Goal: Navigation & Orientation: Find specific page/section

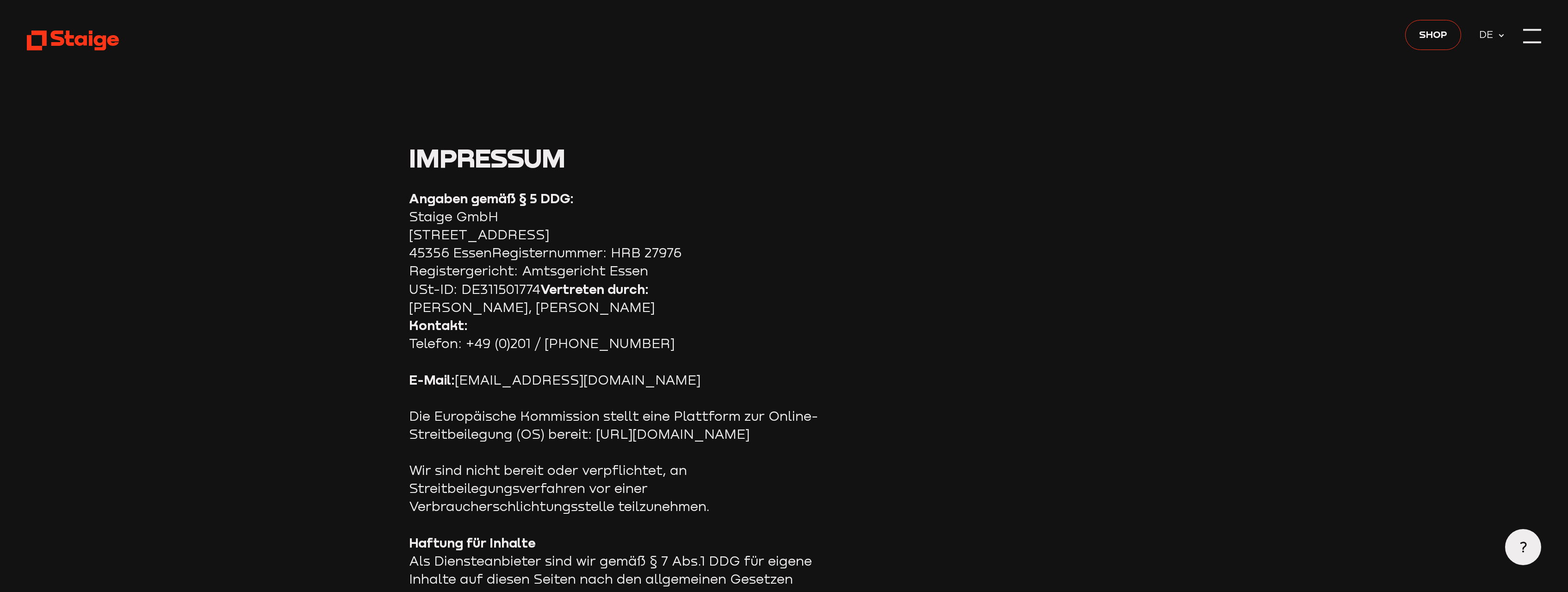
click at [1499, 36] on icon at bounding box center [1501, 35] width 7 height 7
click at [1498, 36] on icon at bounding box center [1501, 35] width 7 height 7
click at [1533, 36] on div at bounding box center [1532, 36] width 18 height 18
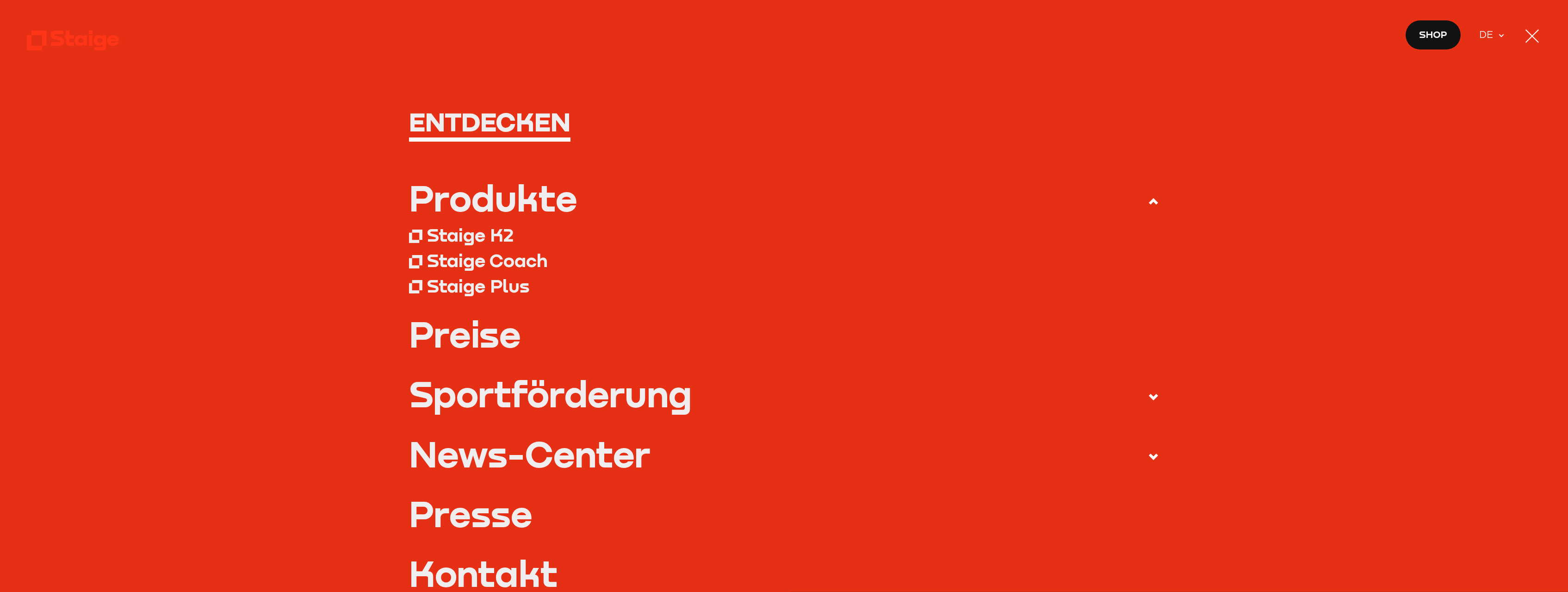
click at [485, 231] on div "Staige K2" at bounding box center [471, 235] width 87 height 23
click at [508, 292] on div "Staige Plus" at bounding box center [478, 286] width 102 height 23
click at [473, 231] on div "Staige K2" at bounding box center [471, 235] width 87 height 23
click at [464, 237] on div "Staige K2" at bounding box center [471, 235] width 87 height 23
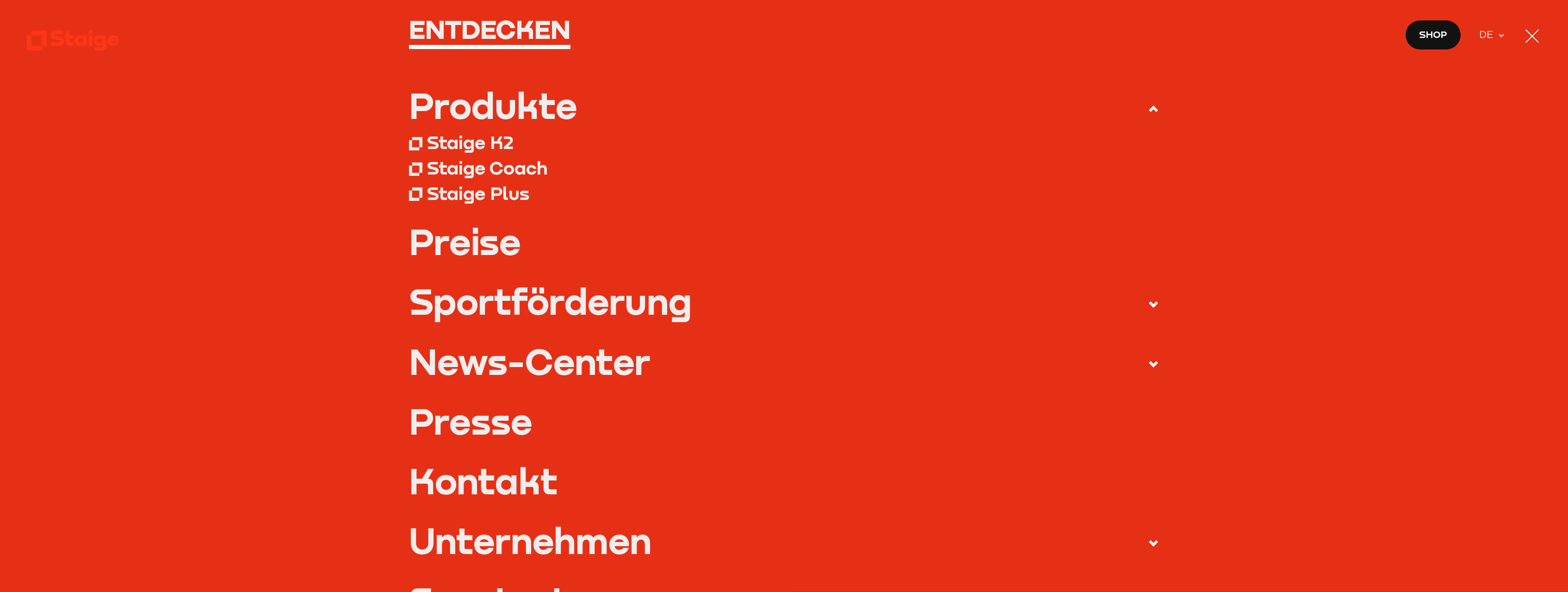
scroll to position [275, 0]
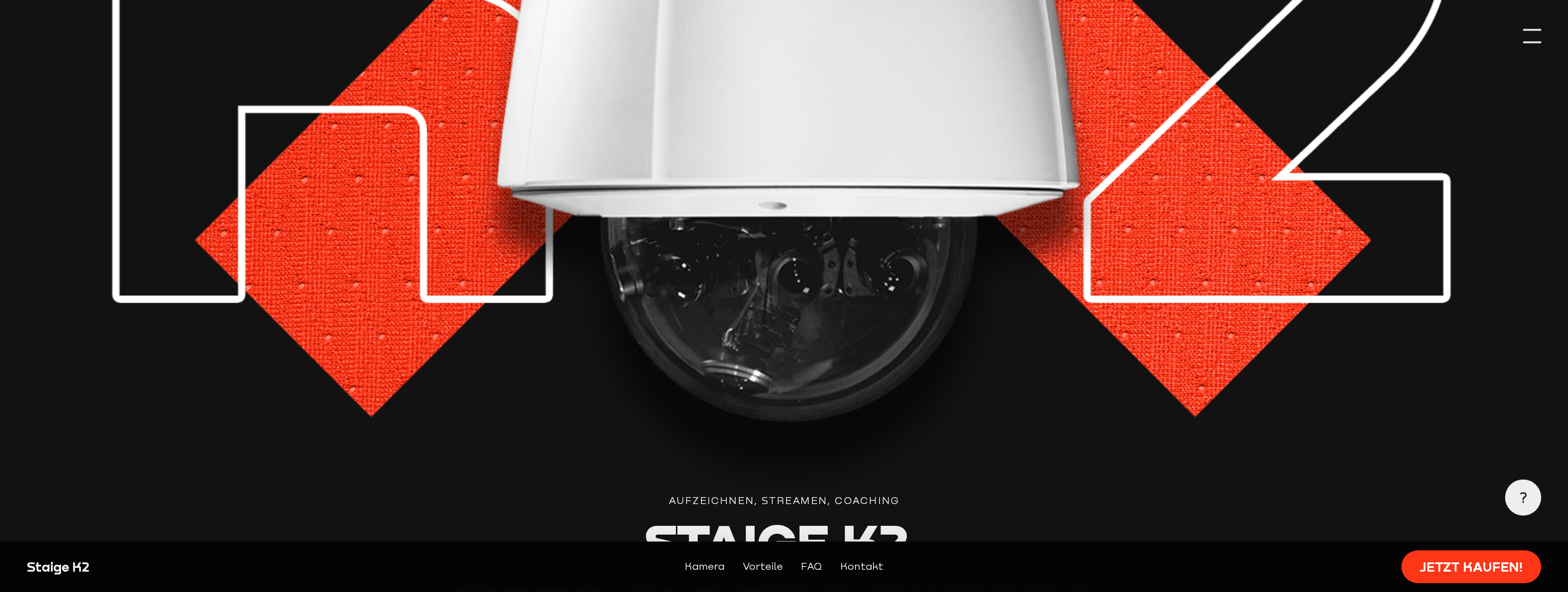
scroll to position [283, 0]
